Goal: Task Accomplishment & Management: Manage account settings

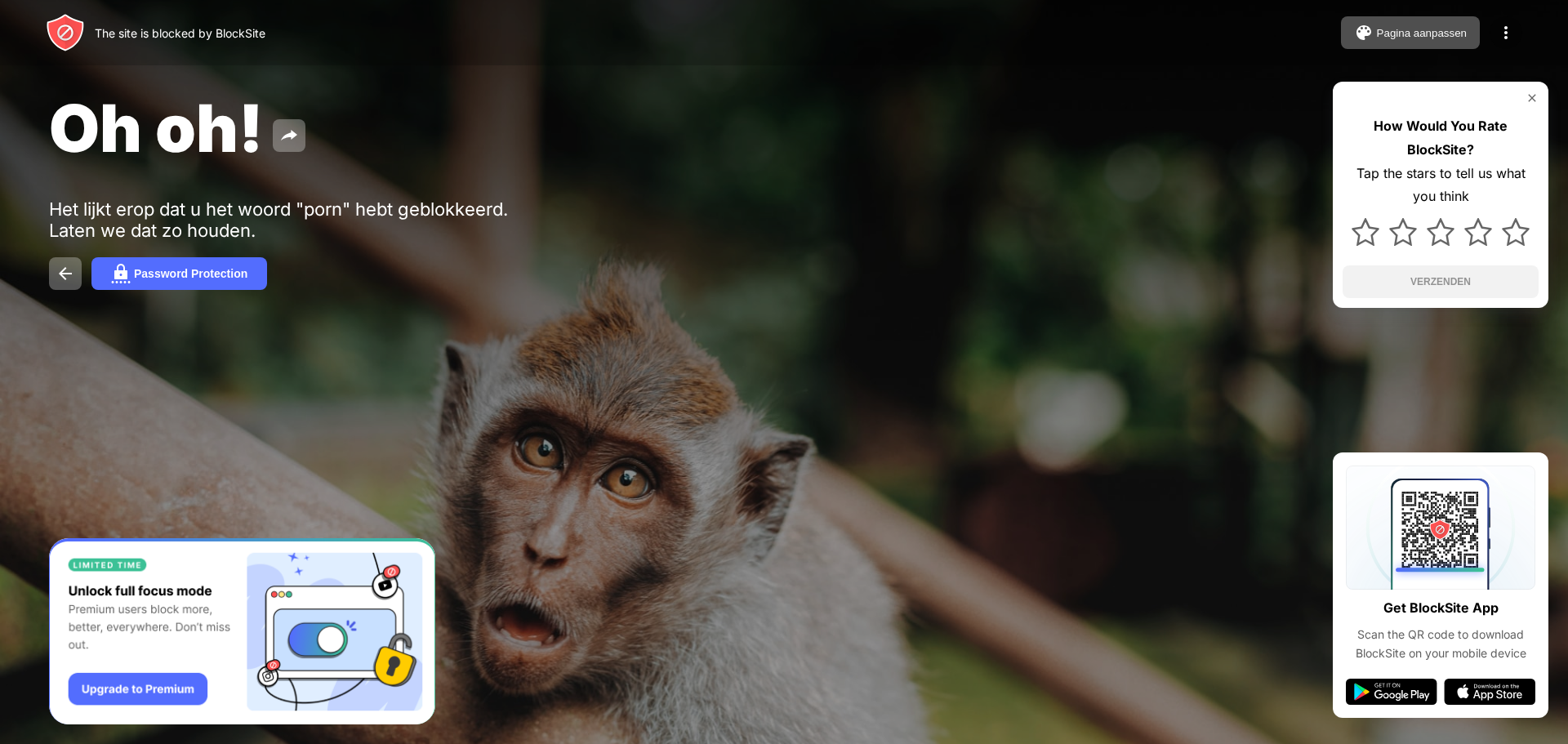
click at [1509, 20] on div at bounding box center [1505, 33] width 33 height 33
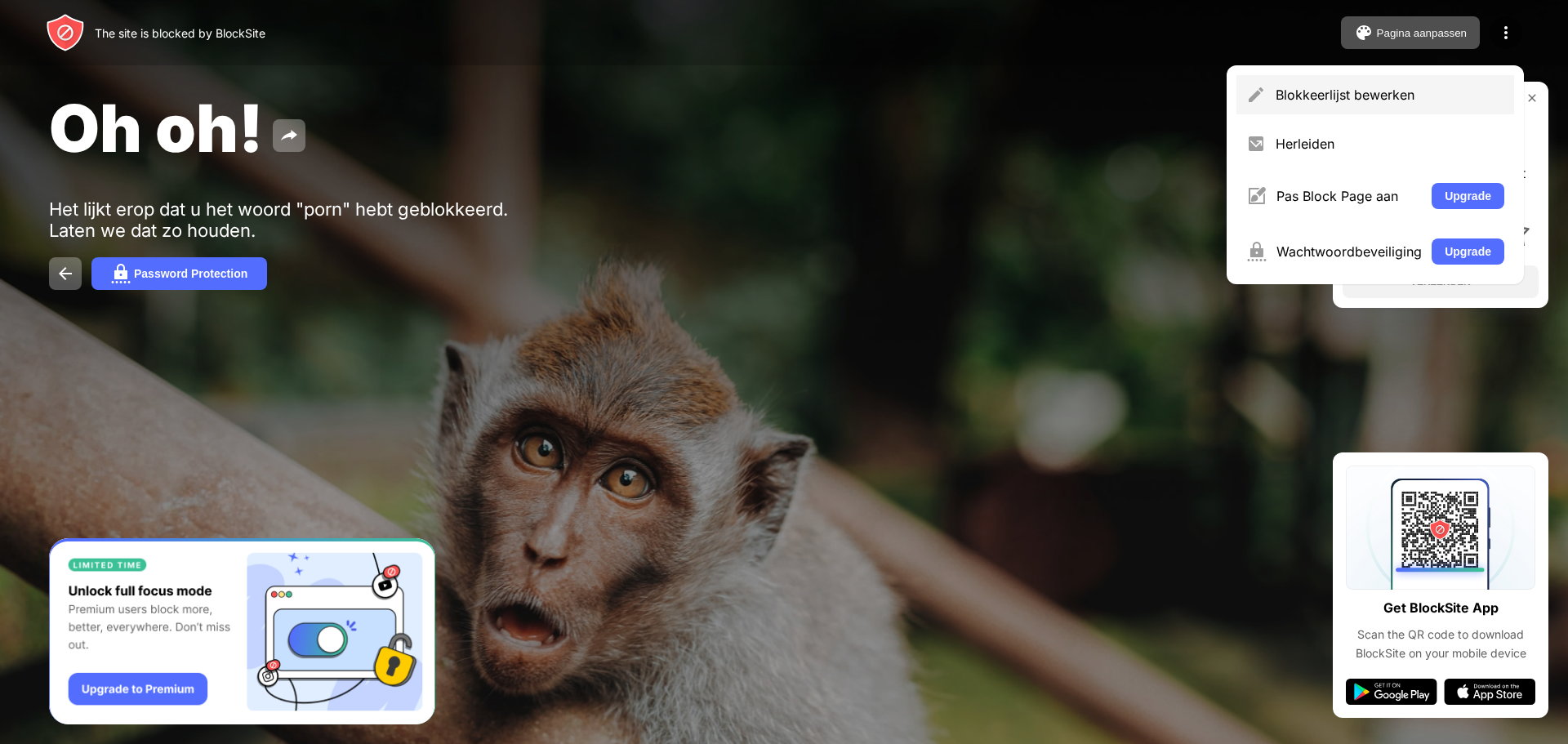
click at [1332, 95] on div "Blokkeerlijst bewerken" at bounding box center [1389, 95] width 228 height 17
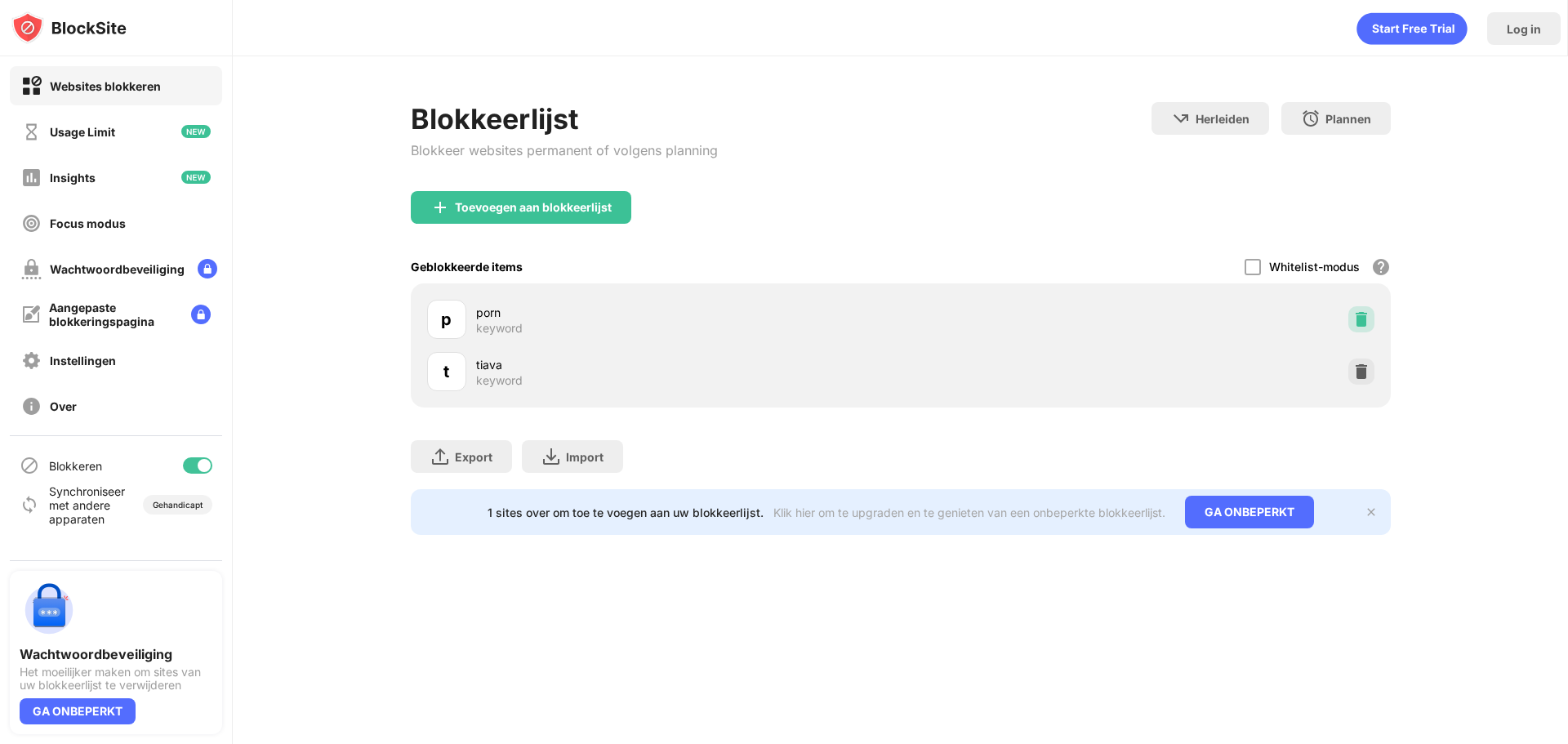
click at [1353, 327] on img at bounding box center [1361, 319] width 17 height 17
